Goal: Information Seeking & Learning: Learn about a topic

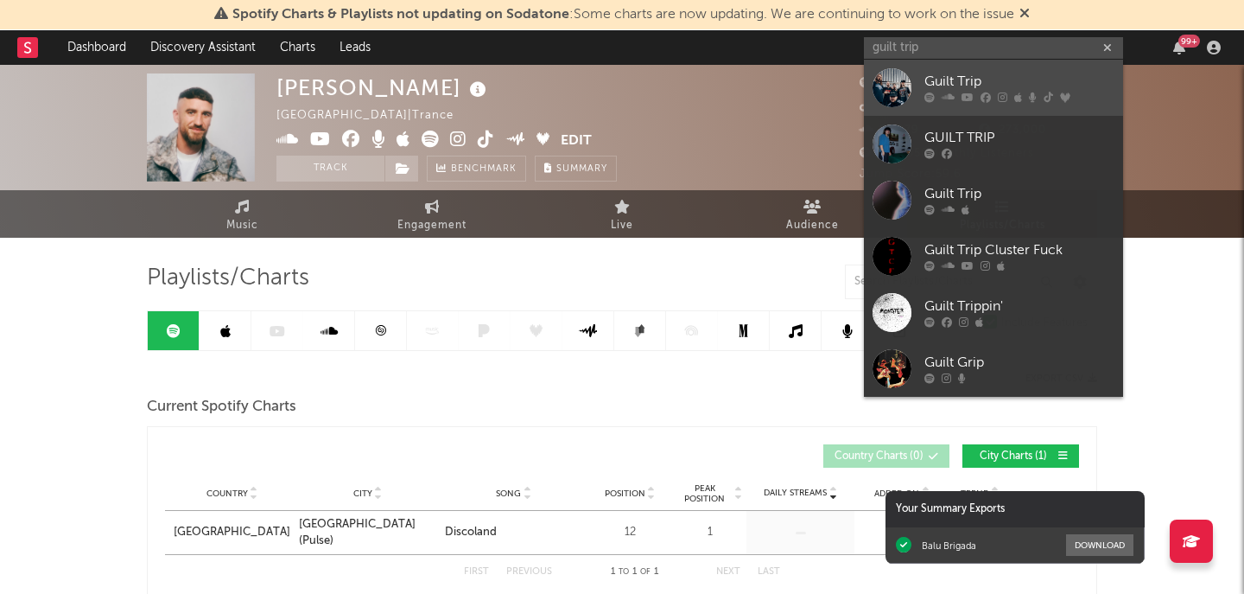
type input "guilt trip"
click at [988, 76] on div "Guilt Trip" at bounding box center [1019, 82] width 190 height 21
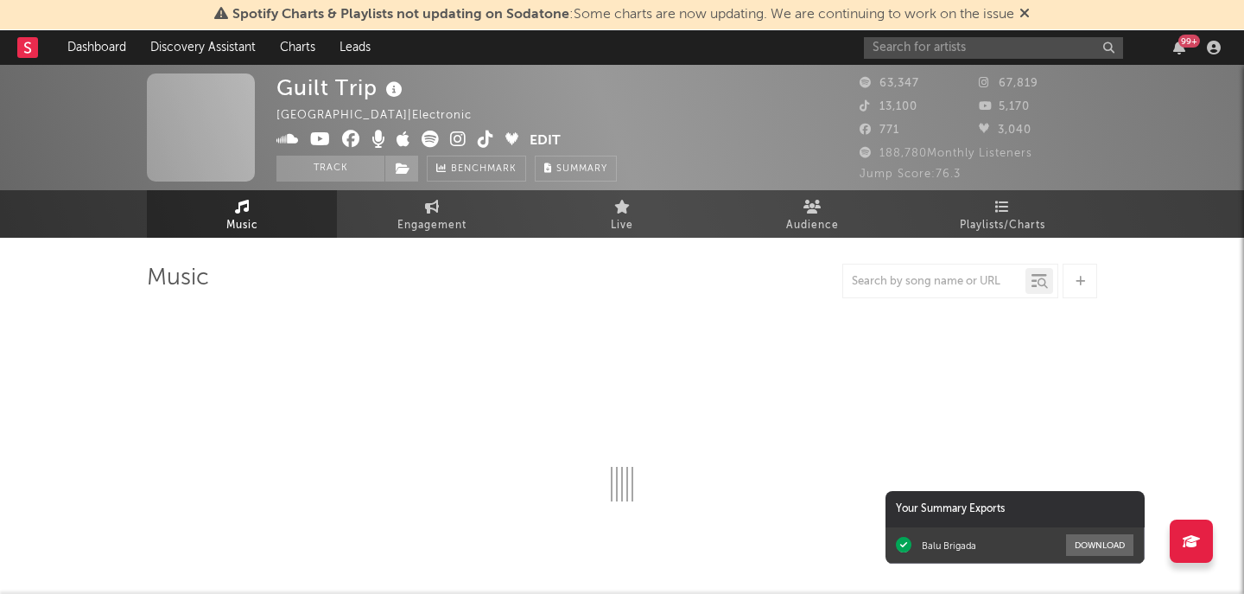
select select "6m"
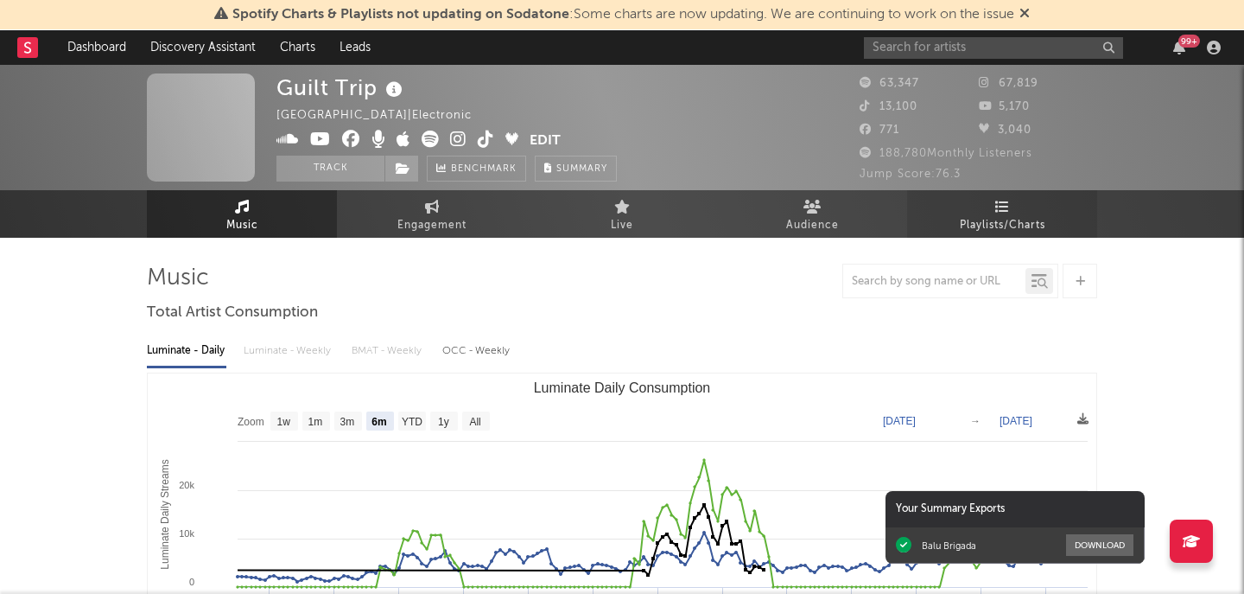
click at [1029, 225] on span "Playlists/Charts" at bounding box center [1003, 225] width 86 height 21
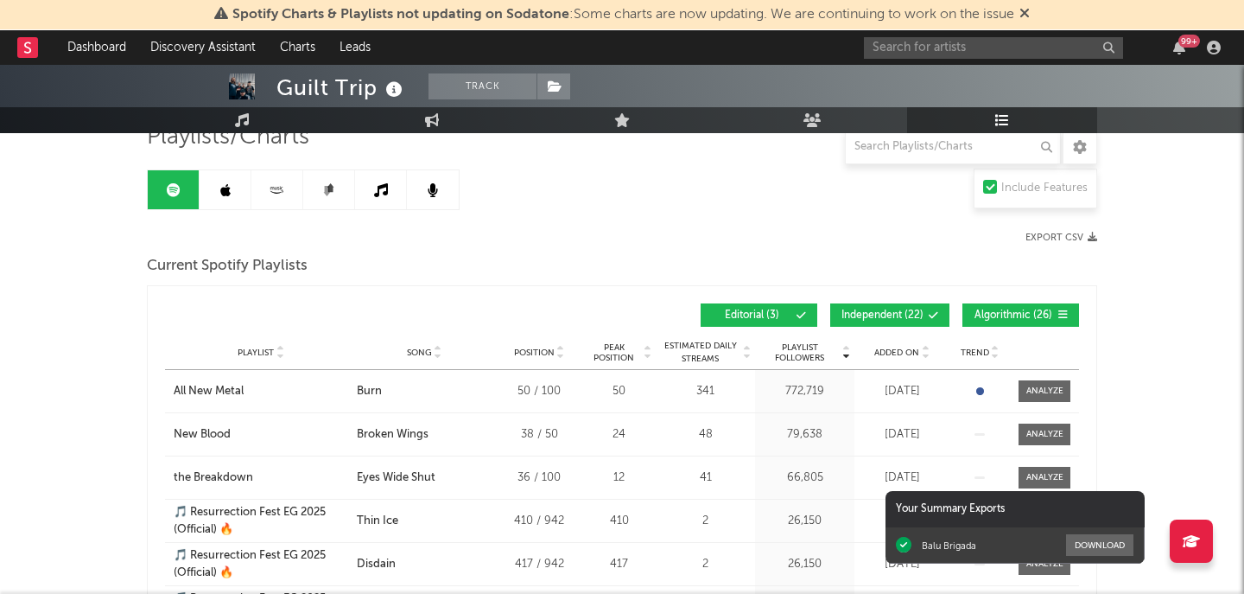
scroll to position [166, 0]
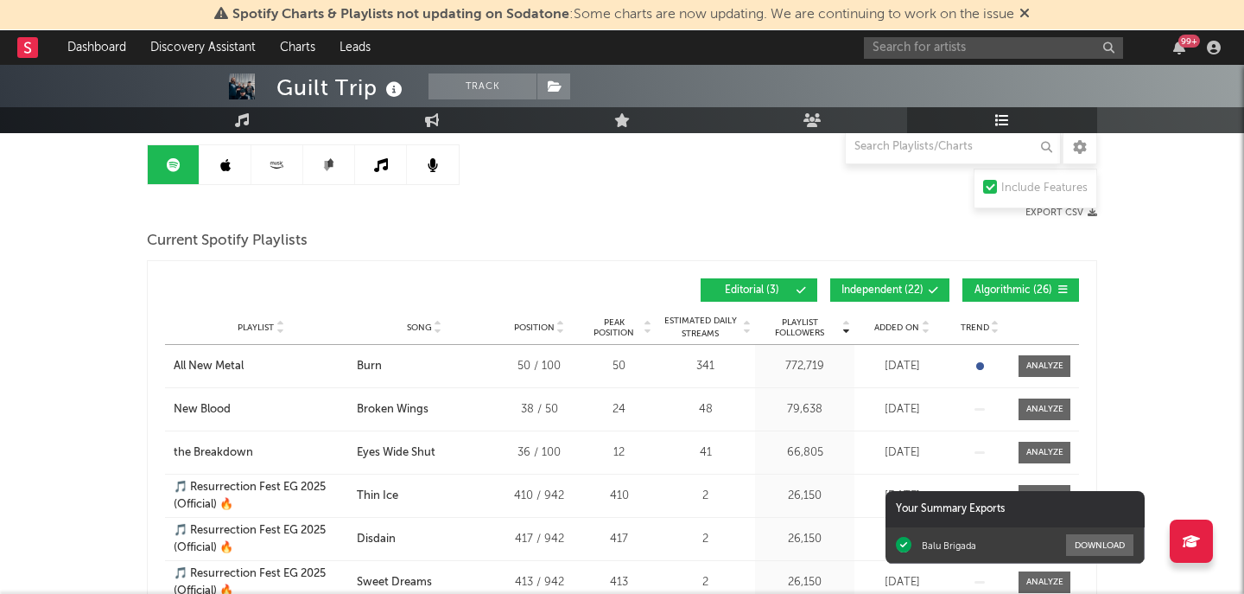
click at [914, 327] on span "Added On" at bounding box center [896, 327] width 45 height 10
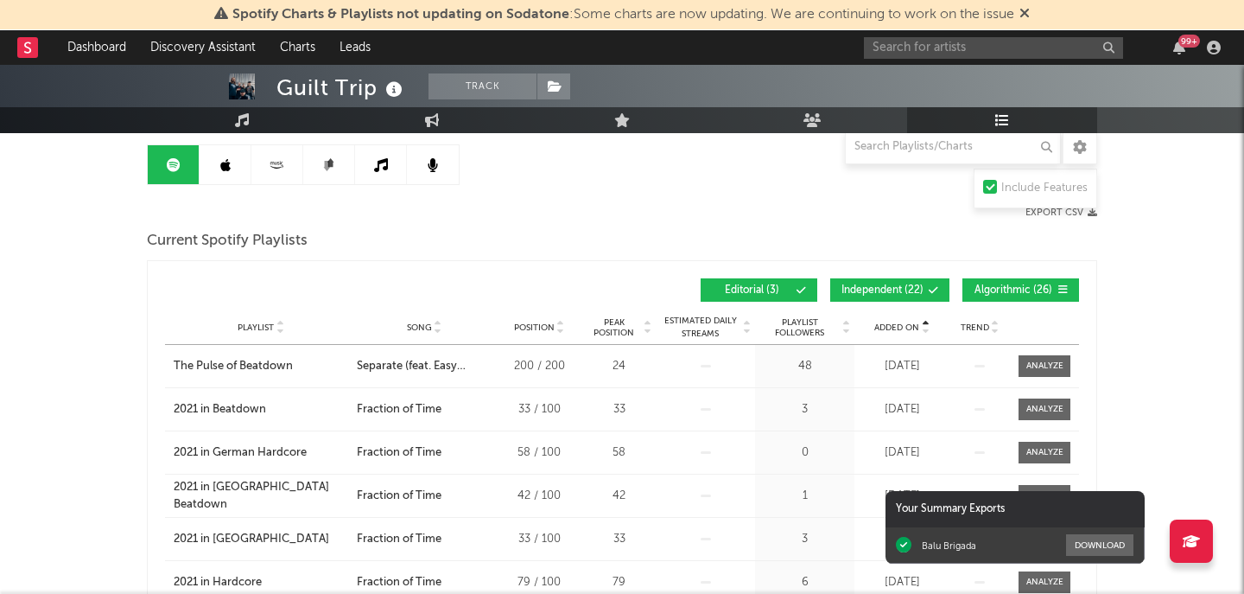
click at [914, 327] on span "Added On" at bounding box center [896, 327] width 45 height 10
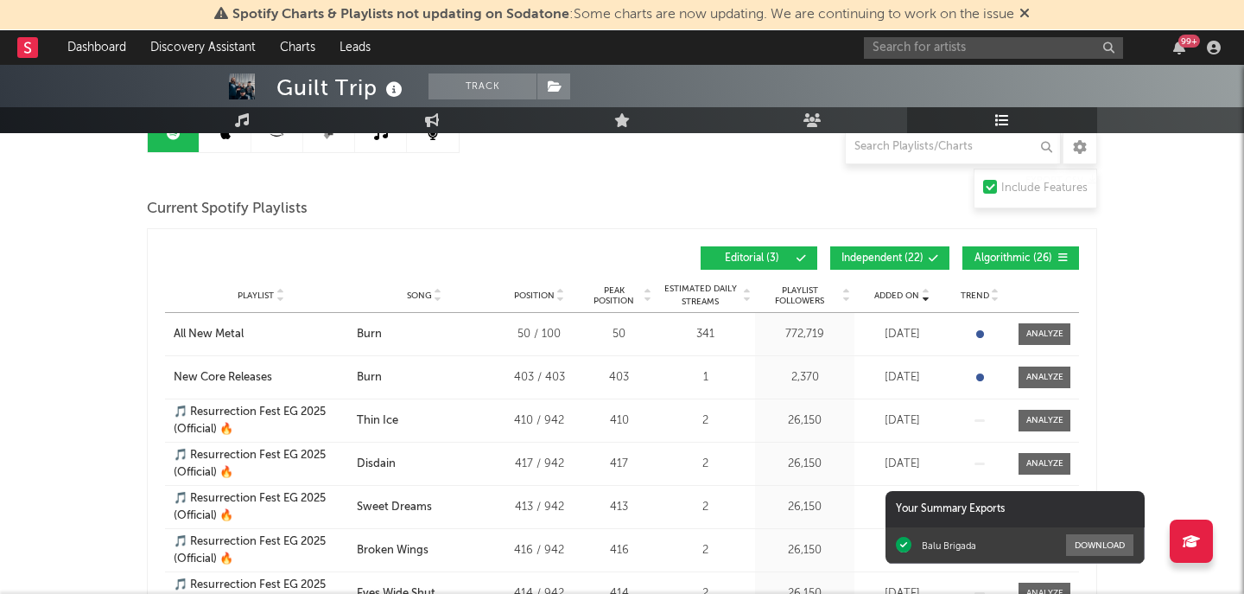
scroll to position [219, 0]
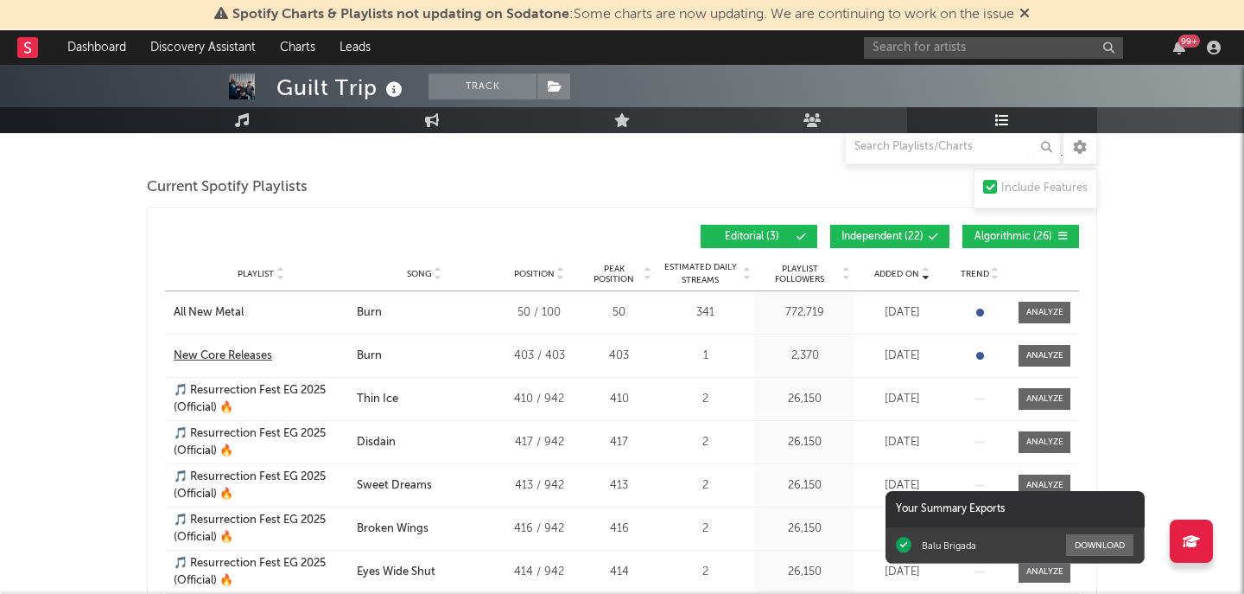
click at [255, 359] on div "New Core Releases" at bounding box center [223, 355] width 98 height 17
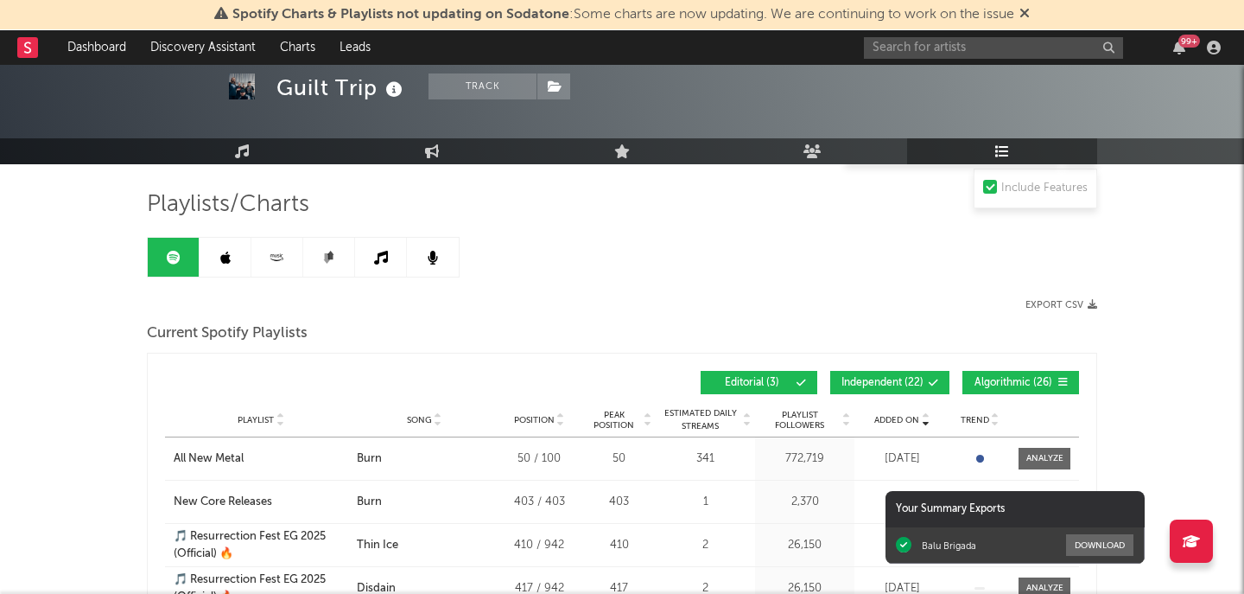
scroll to position [0, 0]
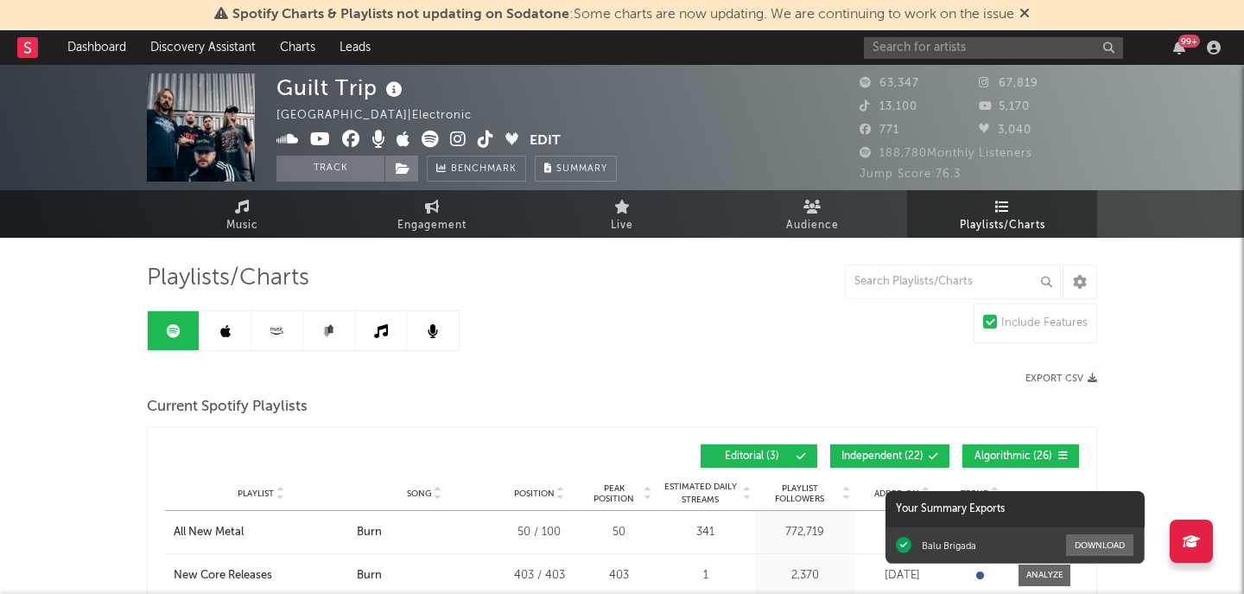
click at [219, 312] on link at bounding box center [226, 330] width 52 height 39
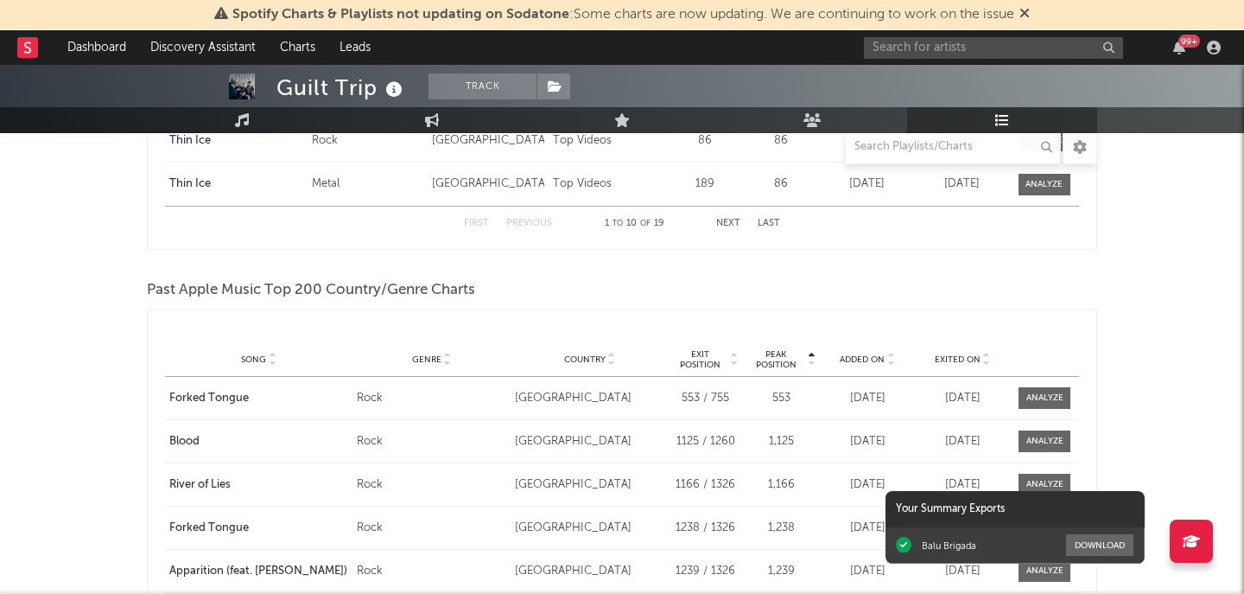
scroll to position [833, 0]
